Goal: Complete application form: Complete application form

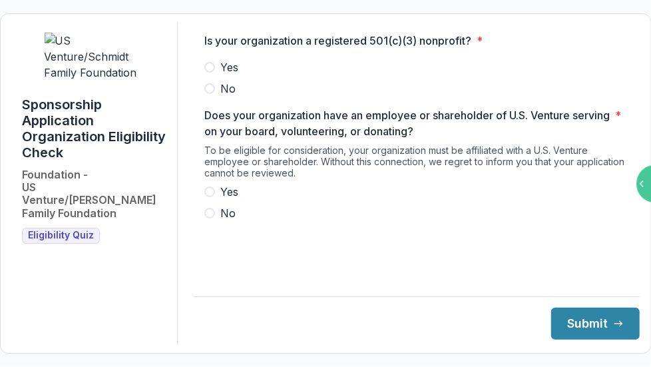
click at [215, 73] on span at bounding box center [209, 67] width 11 height 11
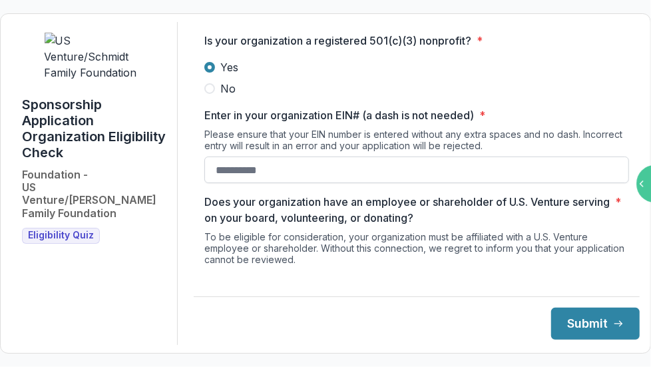
click at [243, 183] on input "Enter in your organization EIN# (a dash is not needed) *" at bounding box center [416, 169] width 425 height 27
type input "**********"
drag, startPoint x: 313, startPoint y: 266, endPoint x: 510, endPoint y: 254, distance: 197.4
click at [510, 254] on div "To be eligible for consideration, your organization must be affiliated with a U…" at bounding box center [416, 250] width 425 height 39
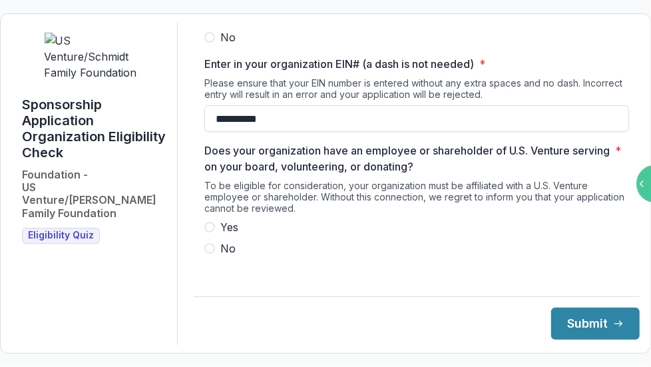
scroll to position [60, 0]
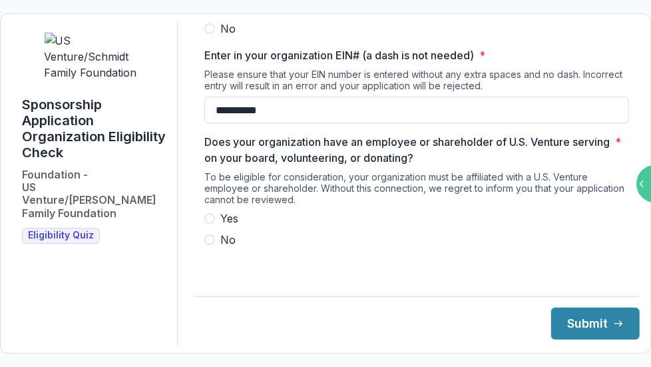
click at [215, 245] on span at bounding box center [209, 239] width 11 height 11
click at [576, 321] on button "Submit" at bounding box center [595, 323] width 89 height 32
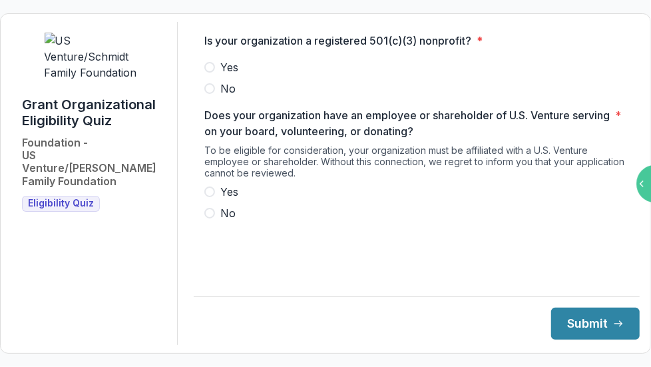
click at [215, 73] on span at bounding box center [209, 67] width 11 height 11
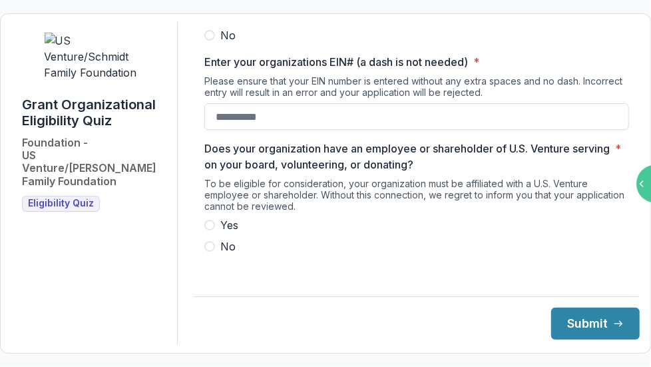
scroll to position [60, 0]
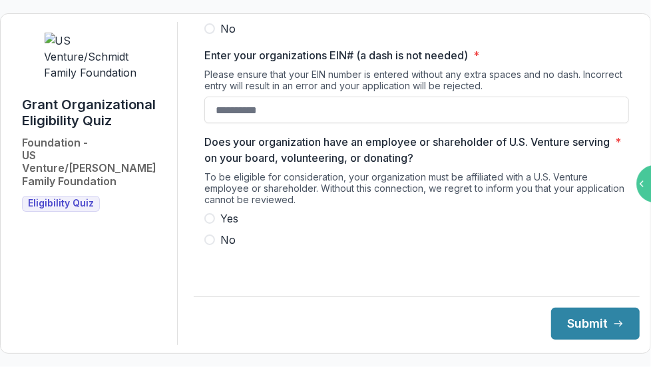
click at [215, 245] on span at bounding box center [209, 239] width 11 height 11
click at [230, 122] on input "Enter your organizations EIN# (a dash is not needed) *" at bounding box center [416, 110] width 425 height 27
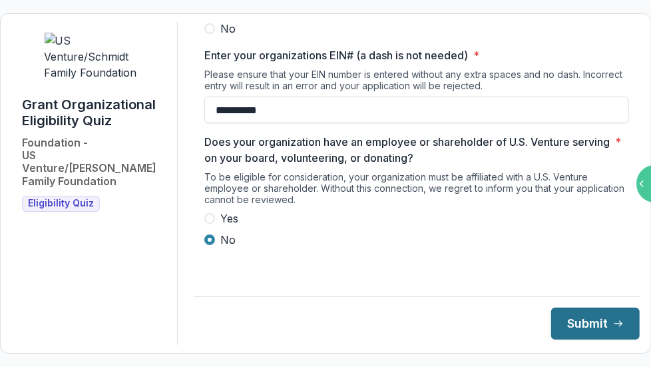
type input "**********"
click at [580, 324] on button "Submit" at bounding box center [595, 323] width 89 height 32
